Goal: Transaction & Acquisition: Purchase product/service

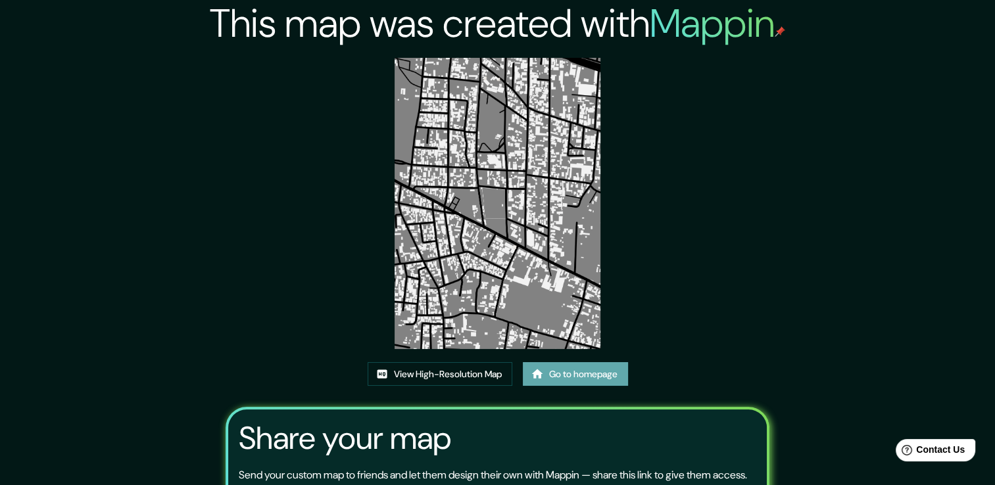
click at [572, 374] on link "Go to homepage" at bounding box center [575, 374] width 105 height 24
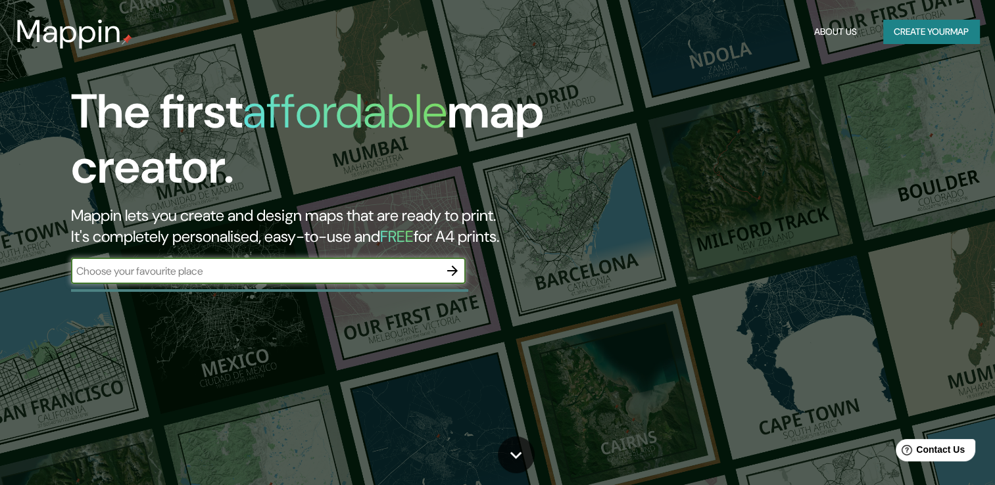
click at [450, 270] on icon "button" at bounding box center [452, 271] width 11 height 11
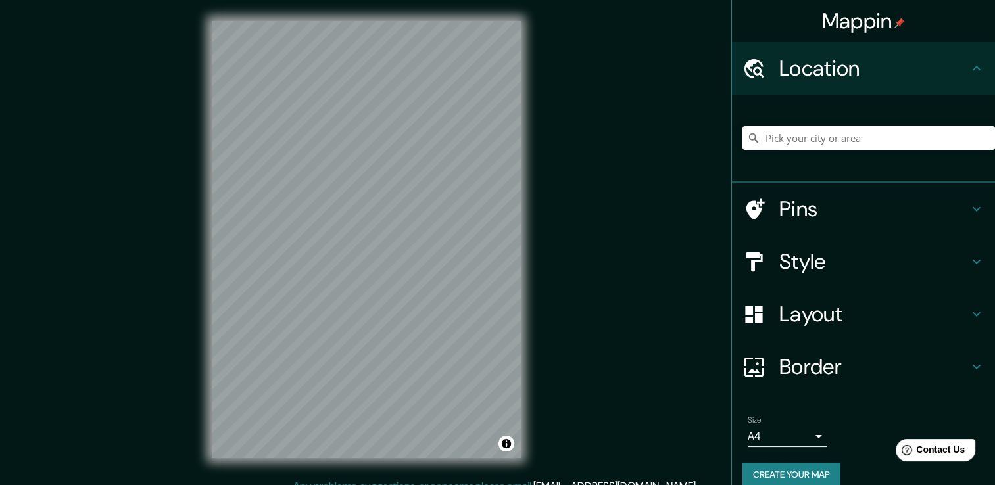
click at [808, 144] on input "Pick your city or area" at bounding box center [868, 138] width 252 height 24
click at [165, 182] on div "Mappin Location Tonawanda, Nueva York, Estados Unidos Tonalá Jalisco, México To…" at bounding box center [497, 250] width 995 height 500
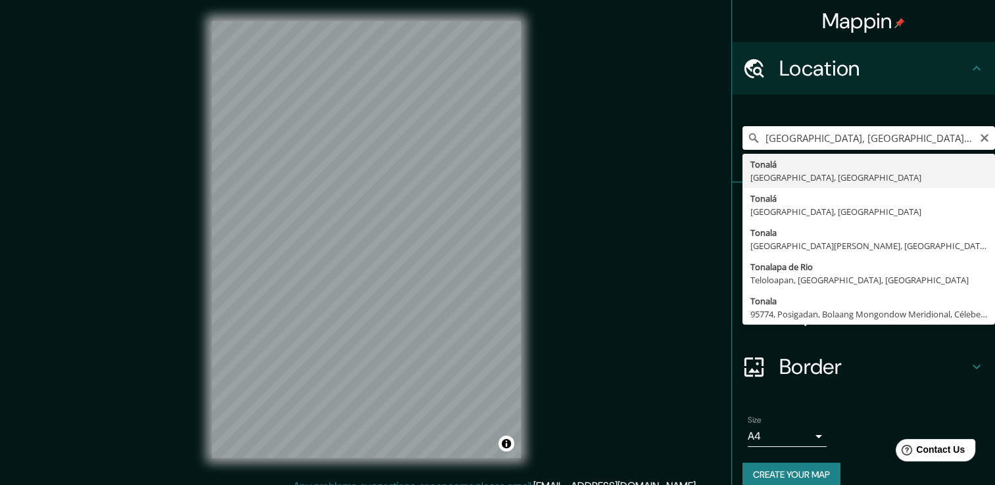
click at [959, 137] on input "Tonawanda, Nueva York, Estados Unidos" at bounding box center [868, 138] width 252 height 24
type input "Tonalá, Jalisco, México"
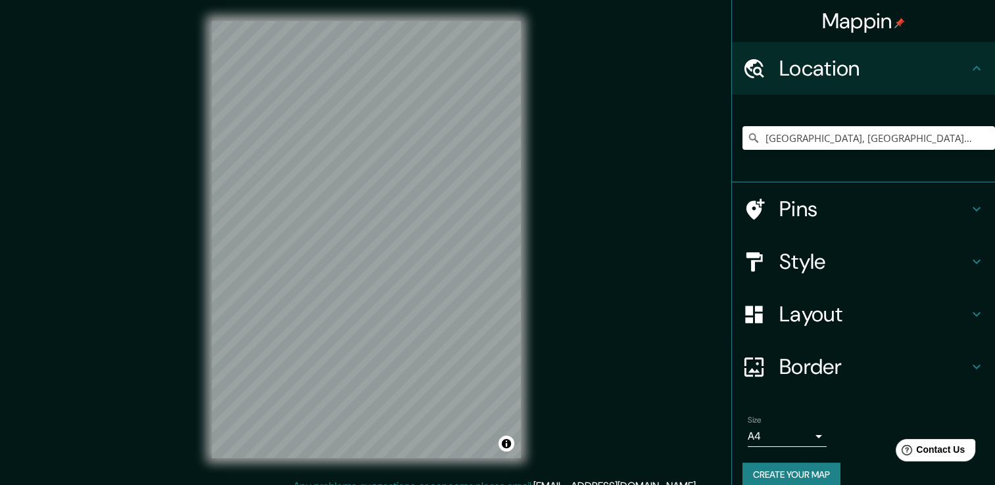
click at [750, 229] on div "Mappin Location Tonalá, Jalisco, México Pins Style Layout Border Choose a borde…" at bounding box center [497, 250] width 995 height 500
click at [861, 243] on div "Style" at bounding box center [863, 261] width 263 height 53
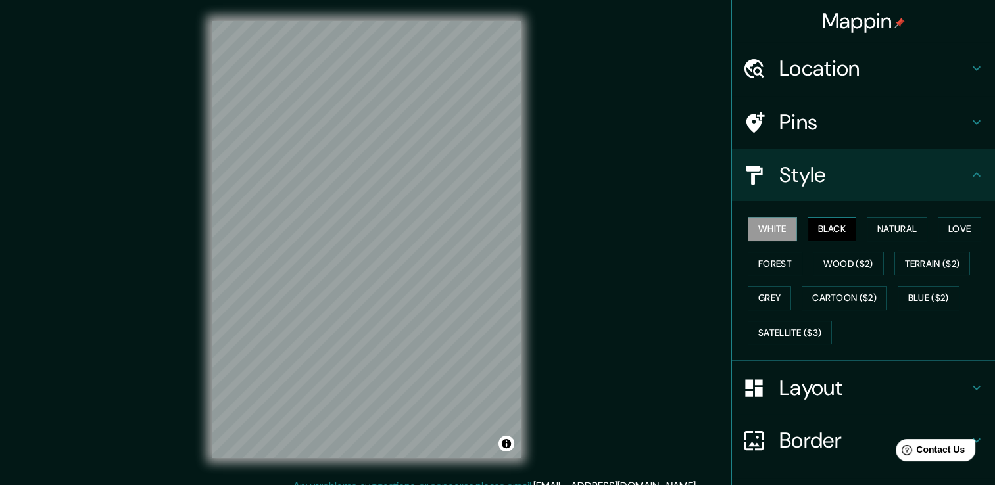
click at [827, 223] on button "Black" at bounding box center [831, 229] width 49 height 24
click at [847, 260] on button "Wood ($2)" at bounding box center [848, 264] width 71 height 24
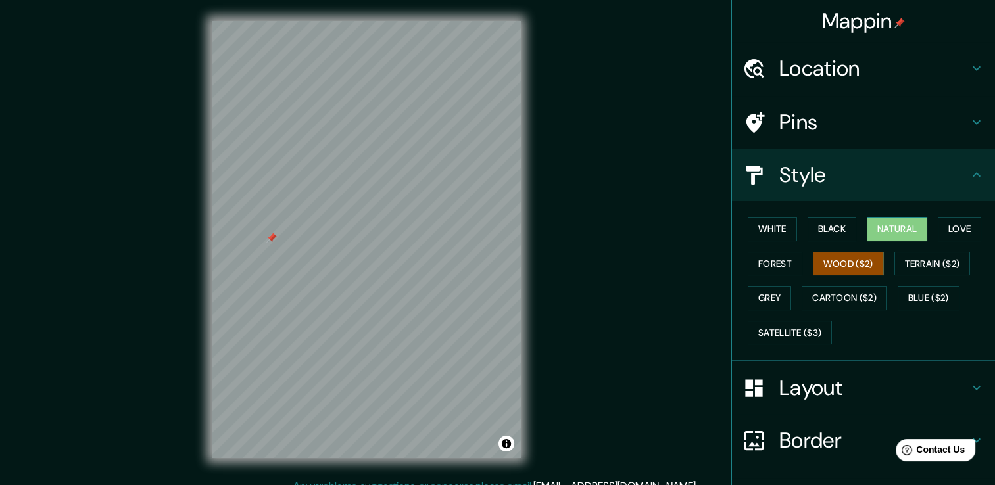
click at [911, 219] on button "Natural" at bounding box center [897, 229] width 60 height 24
click at [782, 256] on button "Forest" at bounding box center [775, 264] width 55 height 24
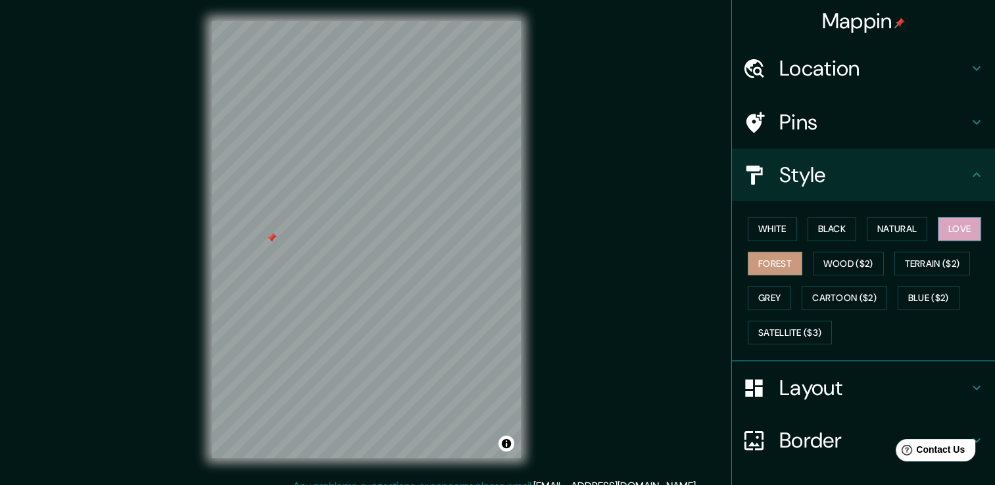
click at [959, 233] on button "Love" at bounding box center [959, 229] width 43 height 24
click at [852, 293] on button "Cartoon ($2)" at bounding box center [844, 298] width 85 height 24
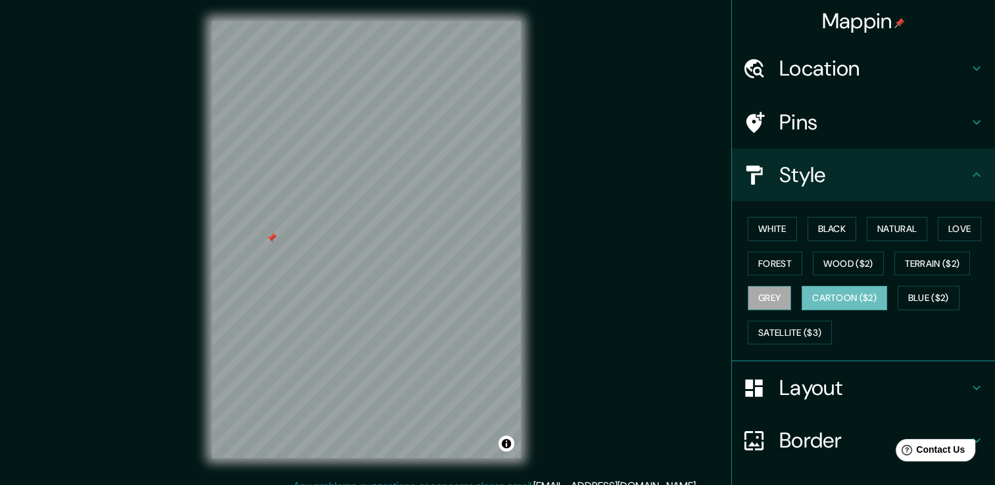
click at [762, 293] on button "Grey" at bounding box center [769, 298] width 43 height 24
click at [843, 256] on button "Wood ($2)" at bounding box center [848, 264] width 71 height 24
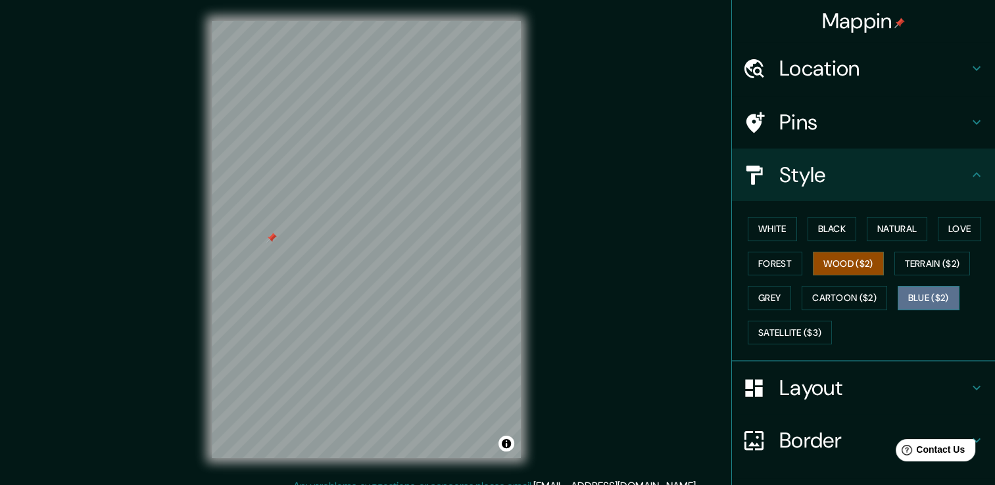
click at [911, 293] on button "Blue ($2)" at bounding box center [929, 298] width 62 height 24
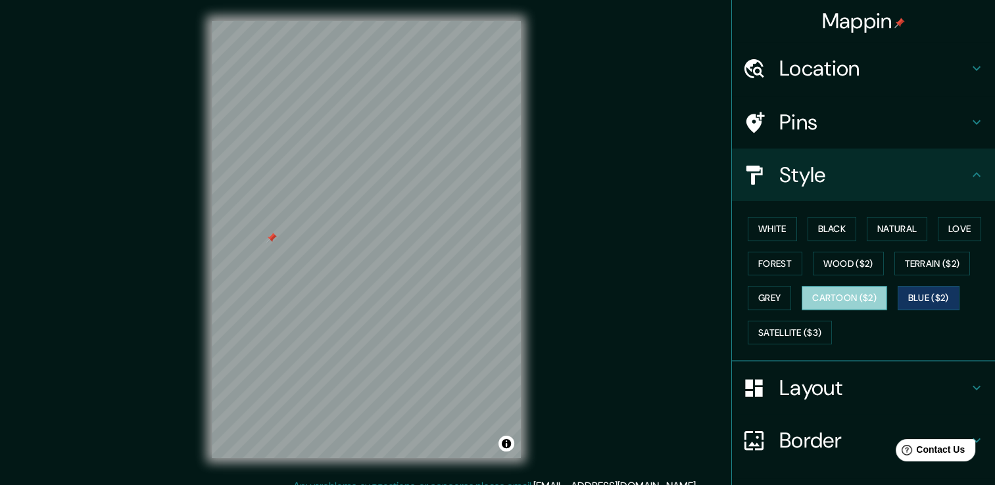
click at [876, 297] on button "Cartoon ($2)" at bounding box center [844, 298] width 85 height 24
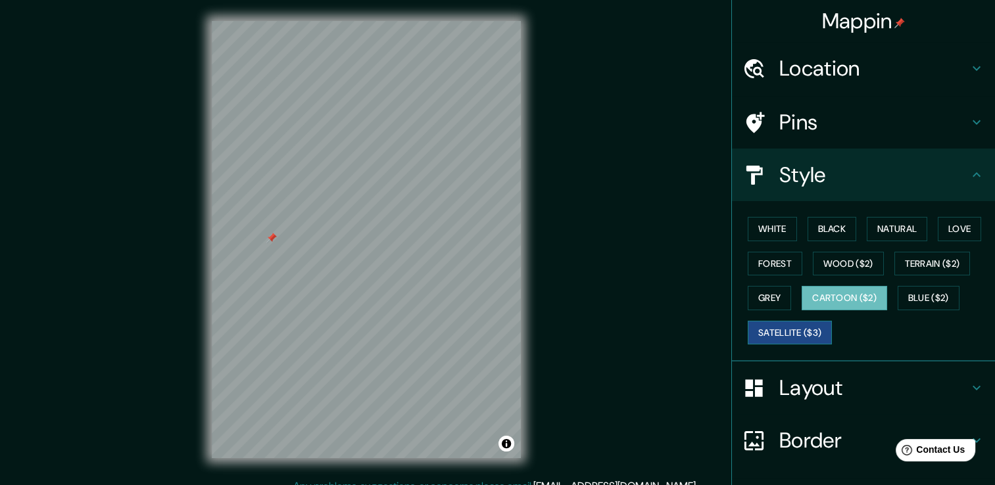
click at [784, 328] on button "Satellite ($3)" at bounding box center [790, 333] width 84 height 24
click at [760, 294] on button "Grey" at bounding box center [769, 298] width 43 height 24
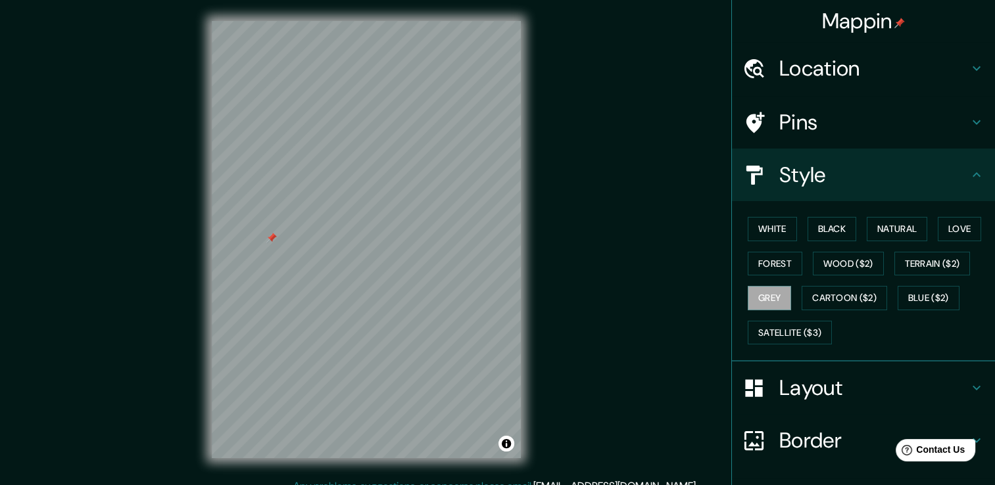
click at [773, 316] on div "White Black Natural Love Forest Wood ($2) Terrain ($2) Grey Cartoon ($2) Blue (…" at bounding box center [868, 281] width 252 height 138
click at [773, 329] on button "Satellite ($3)" at bounding box center [790, 333] width 84 height 24
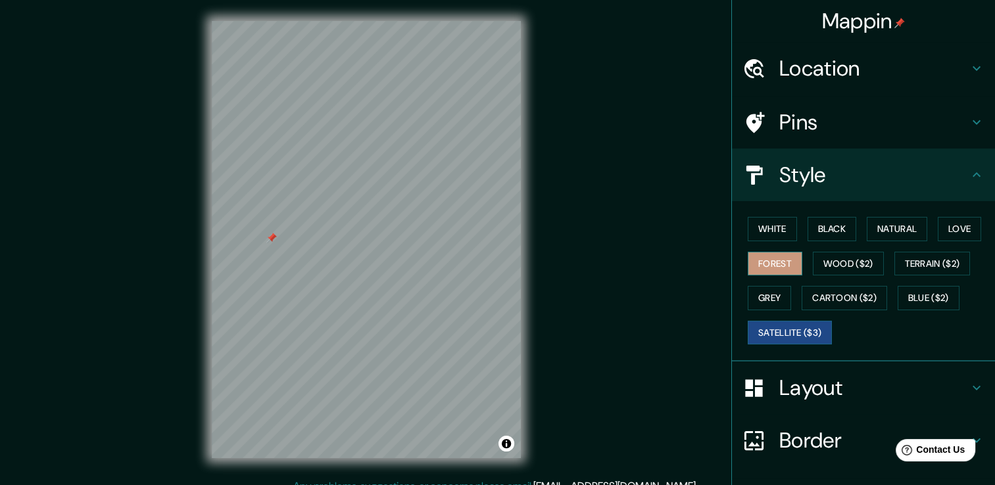
click at [767, 262] on button "Forest" at bounding box center [775, 264] width 55 height 24
click at [831, 233] on button "Black" at bounding box center [831, 229] width 49 height 24
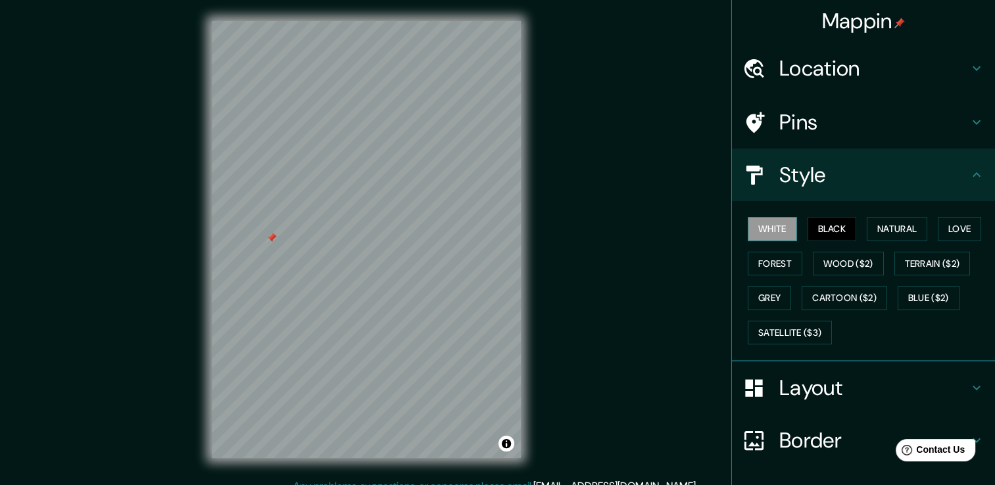
click at [772, 235] on button "White" at bounding box center [772, 229] width 49 height 24
click at [886, 230] on button "Natural" at bounding box center [897, 229] width 60 height 24
click at [767, 231] on button "White" at bounding box center [772, 229] width 49 height 24
click at [266, 239] on div at bounding box center [267, 238] width 11 height 11
click at [826, 220] on button "Black" at bounding box center [831, 229] width 49 height 24
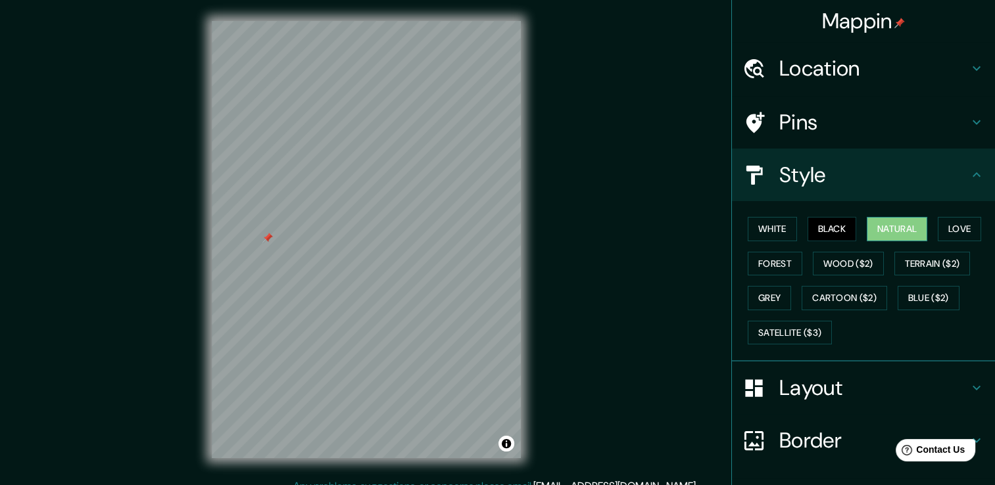
click at [909, 229] on button "Natural" at bounding box center [897, 229] width 60 height 24
click at [941, 222] on button "Love" at bounding box center [959, 229] width 43 height 24
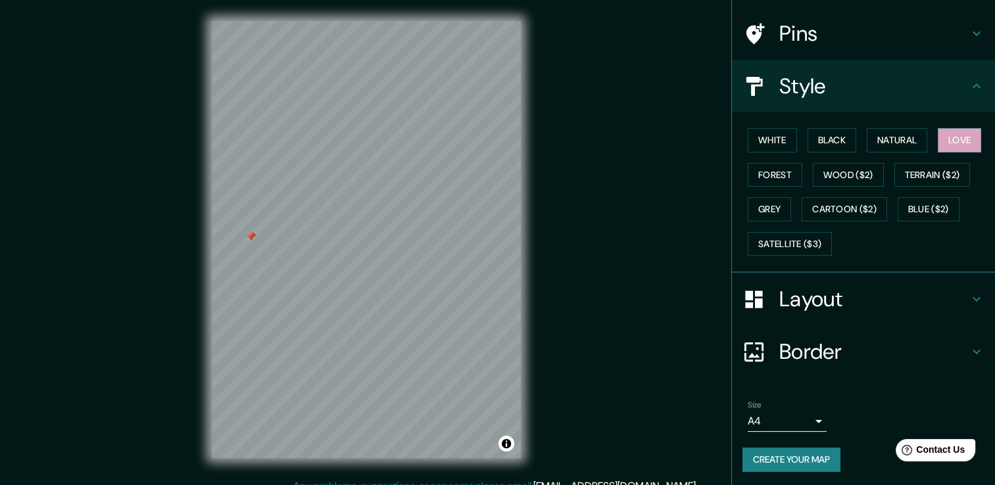
click at [794, 456] on button "Create your map" at bounding box center [791, 460] width 98 height 24
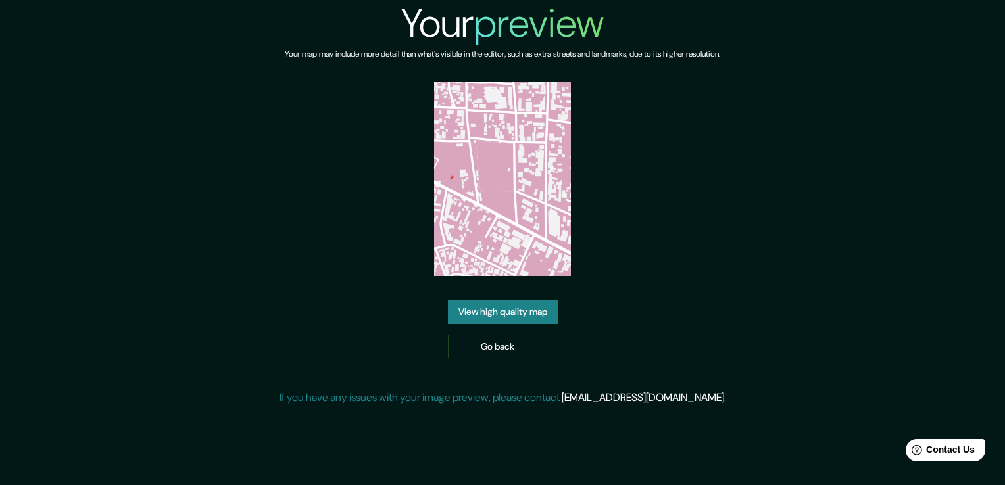
click at [508, 312] on link "View high quality map" at bounding box center [503, 312] width 110 height 24
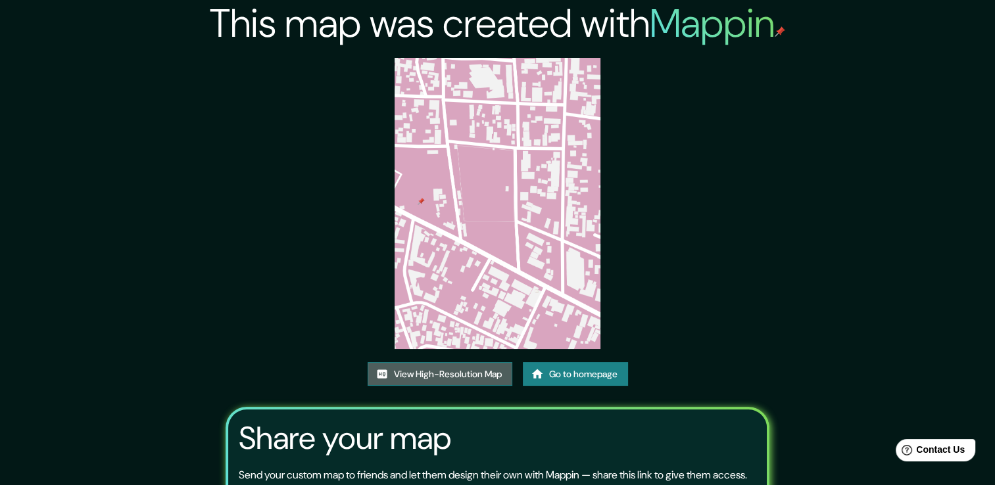
click at [492, 371] on link "View High-Resolution Map" at bounding box center [440, 374] width 145 height 24
